Goal: Connect with others: Connect with others

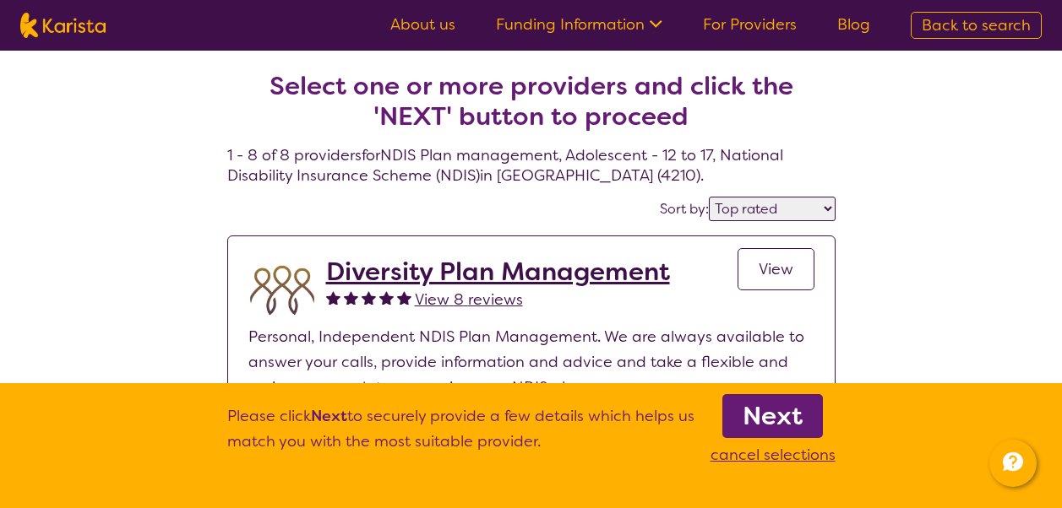
select select "by_score"
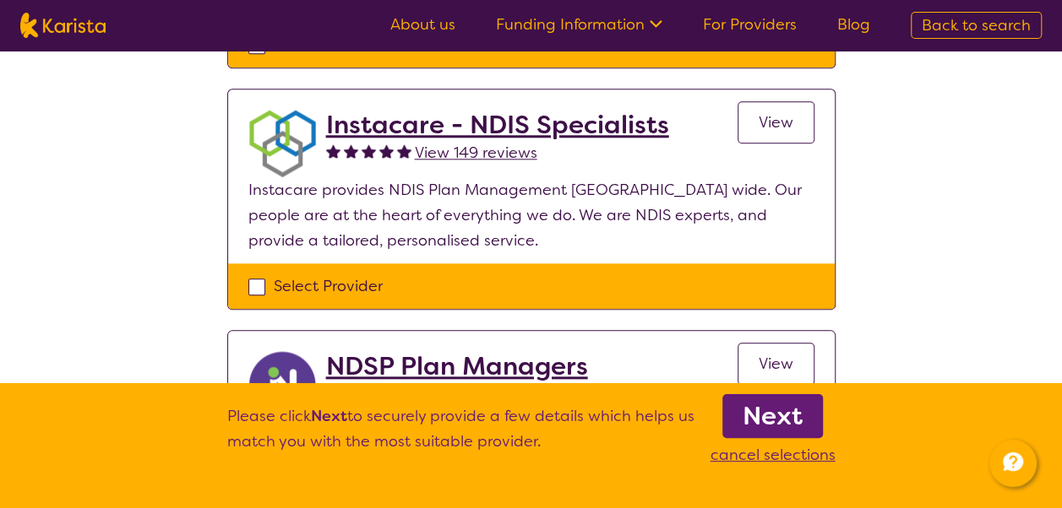
scroll to position [844, 0]
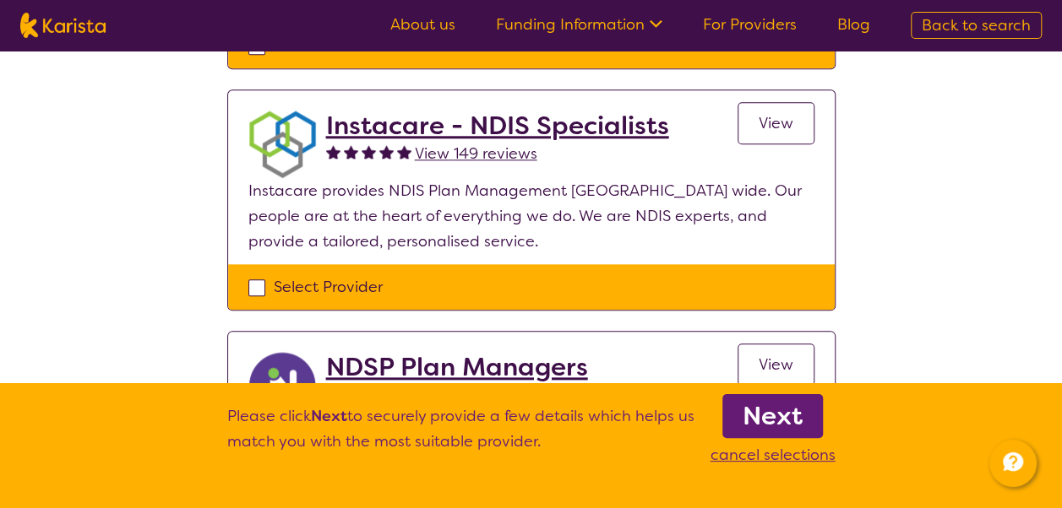
click at [774, 115] on span "View" at bounding box center [775, 123] width 35 height 20
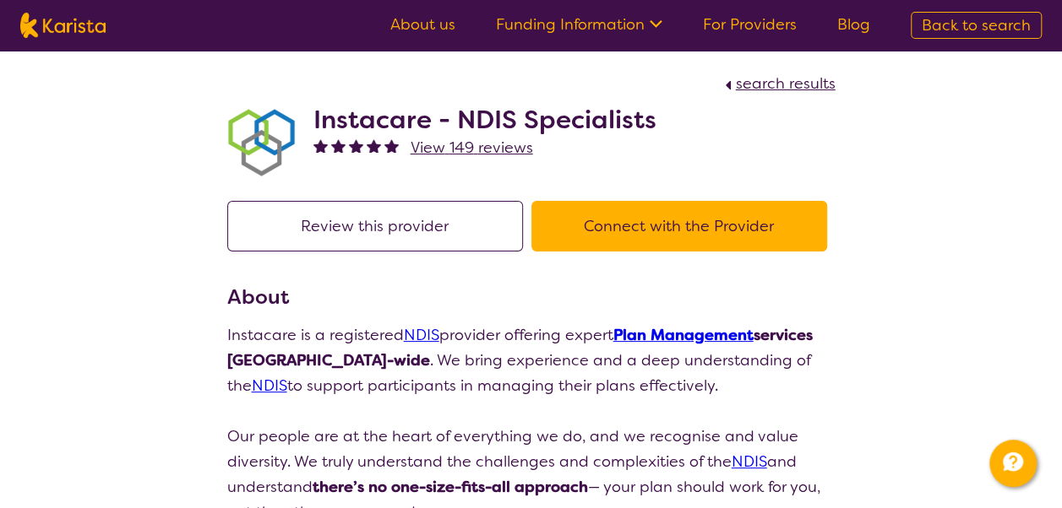
click at [607, 221] on button "Connect with the Provider" at bounding box center [679, 226] width 296 height 51
